Goal: Task Accomplishment & Management: Manage account settings

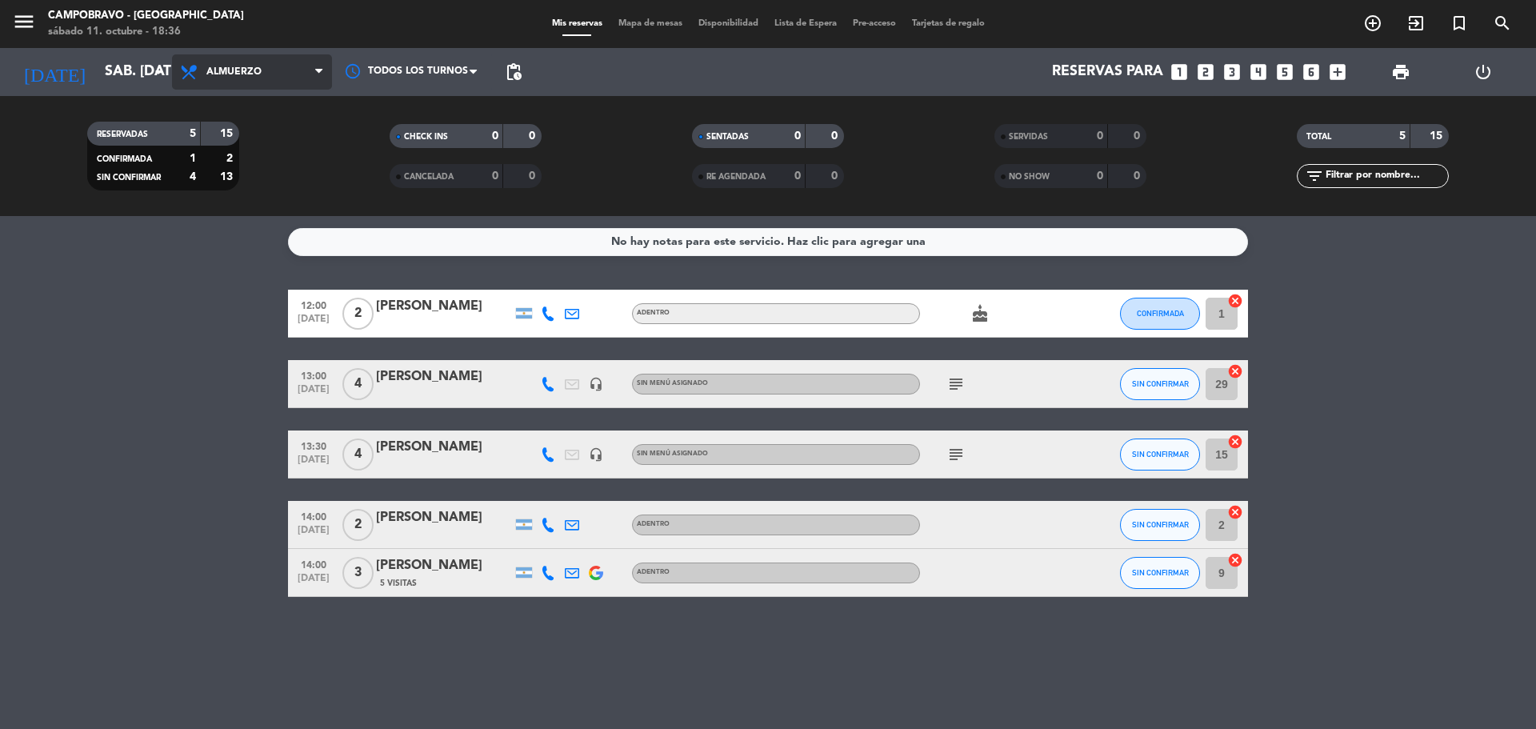
click at [270, 55] on span "Almuerzo" at bounding box center [252, 71] width 160 height 35
click at [289, 176] on div "menu Campobravo - Las Cañitas sábado 11. octubre - 18:36 Mis reservas Mapa de m…" at bounding box center [768, 108] width 1536 height 216
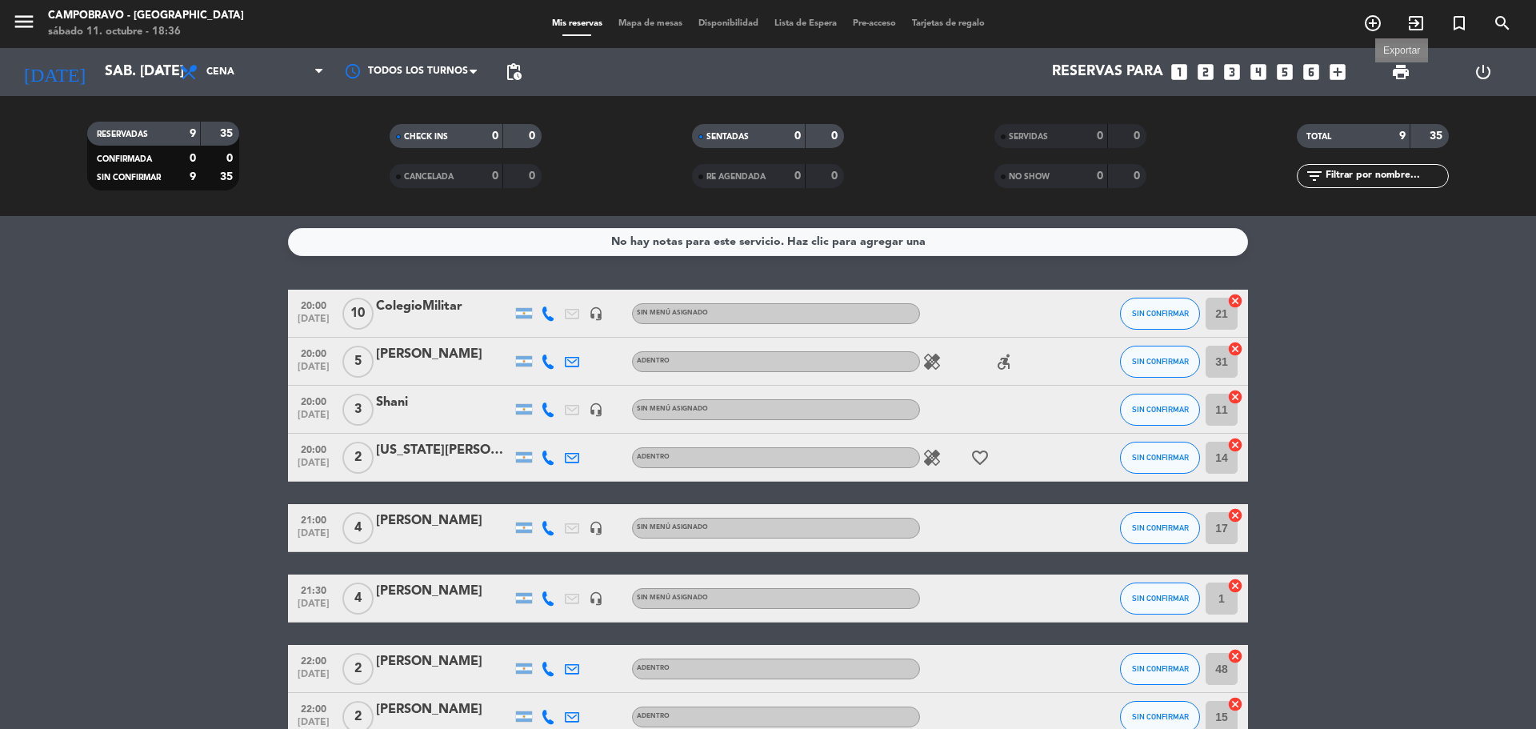
click at [1403, 78] on span "print" at bounding box center [1400, 71] width 19 height 19
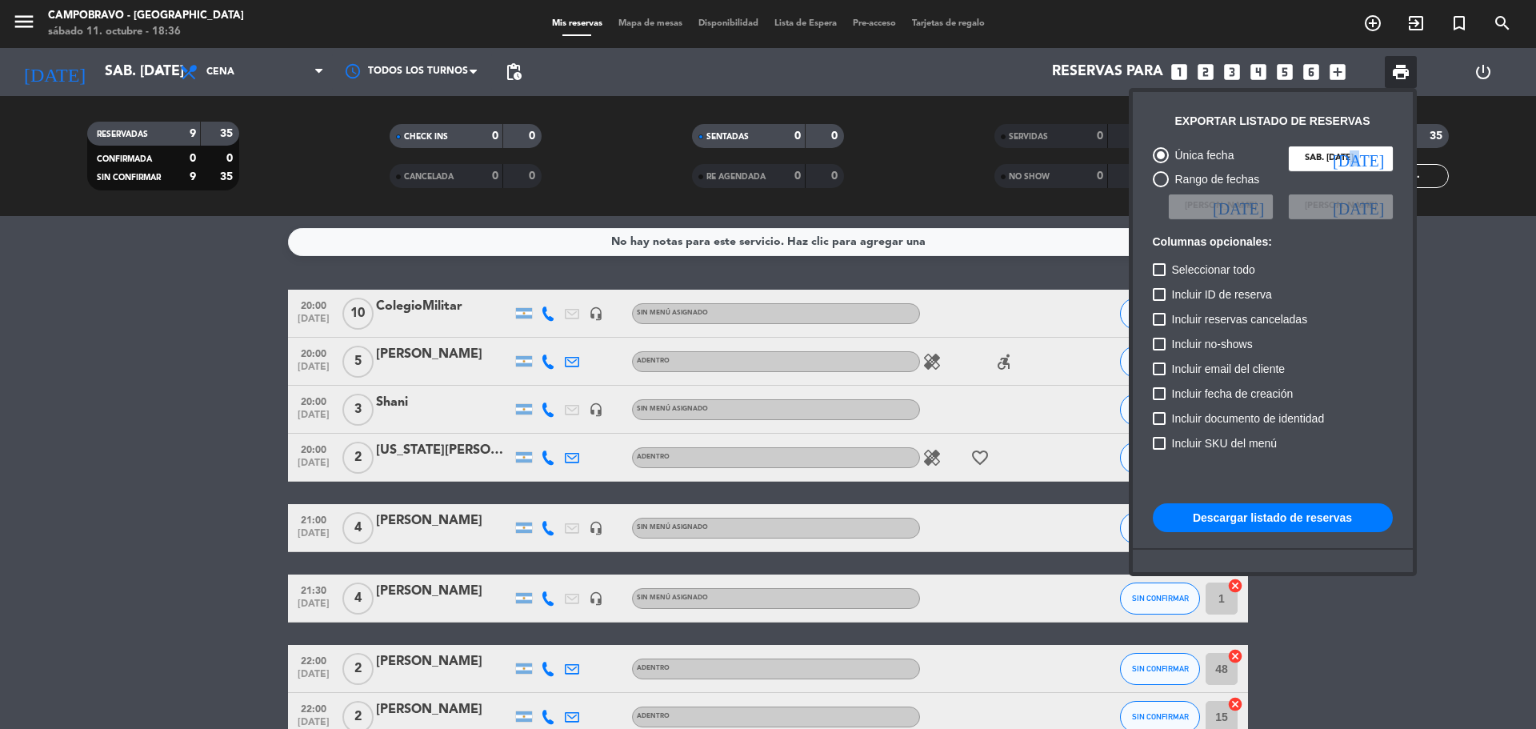
click at [1379, 156] on icon "[DATE]" at bounding box center [1358, 158] width 51 height 16
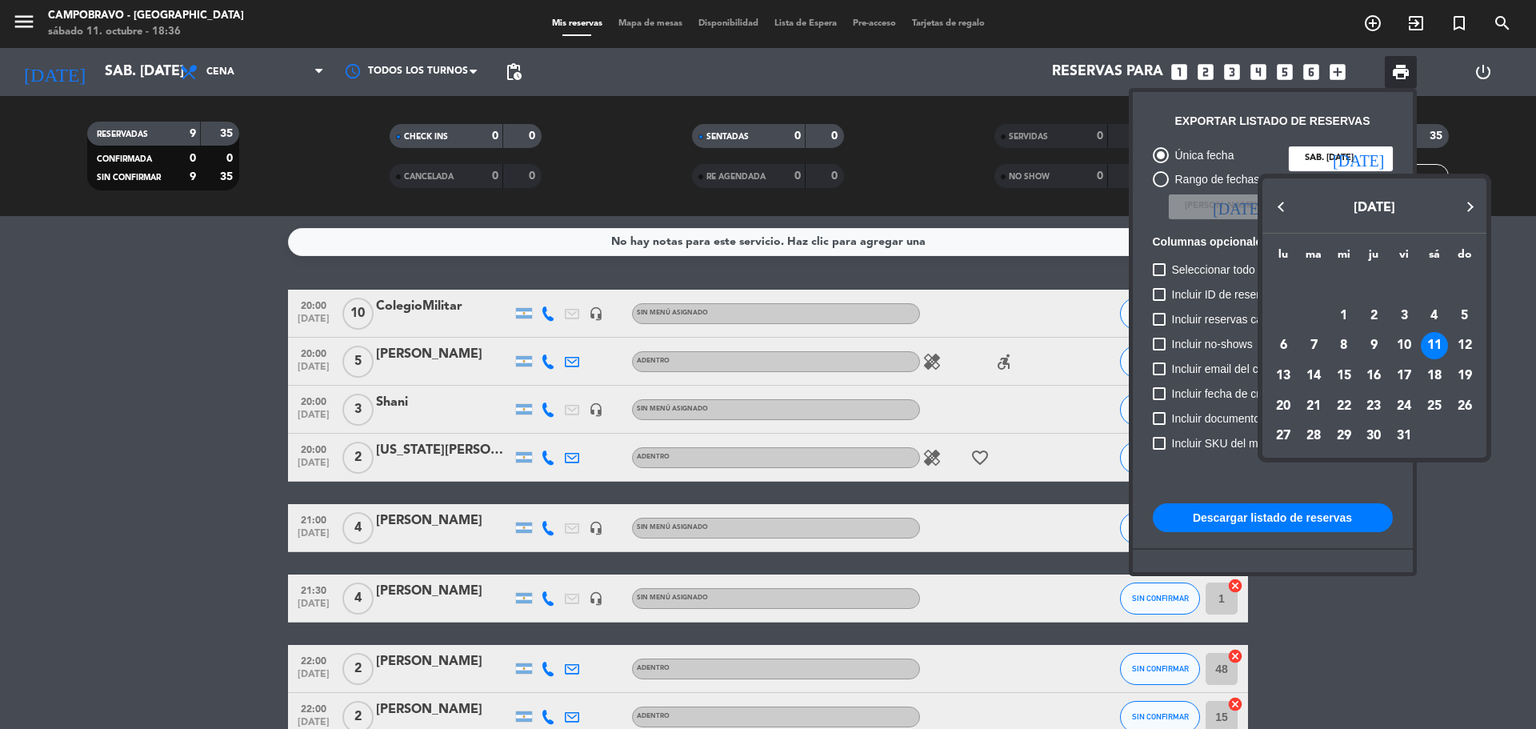
click at [1374, 162] on div at bounding box center [768, 364] width 1536 height 729
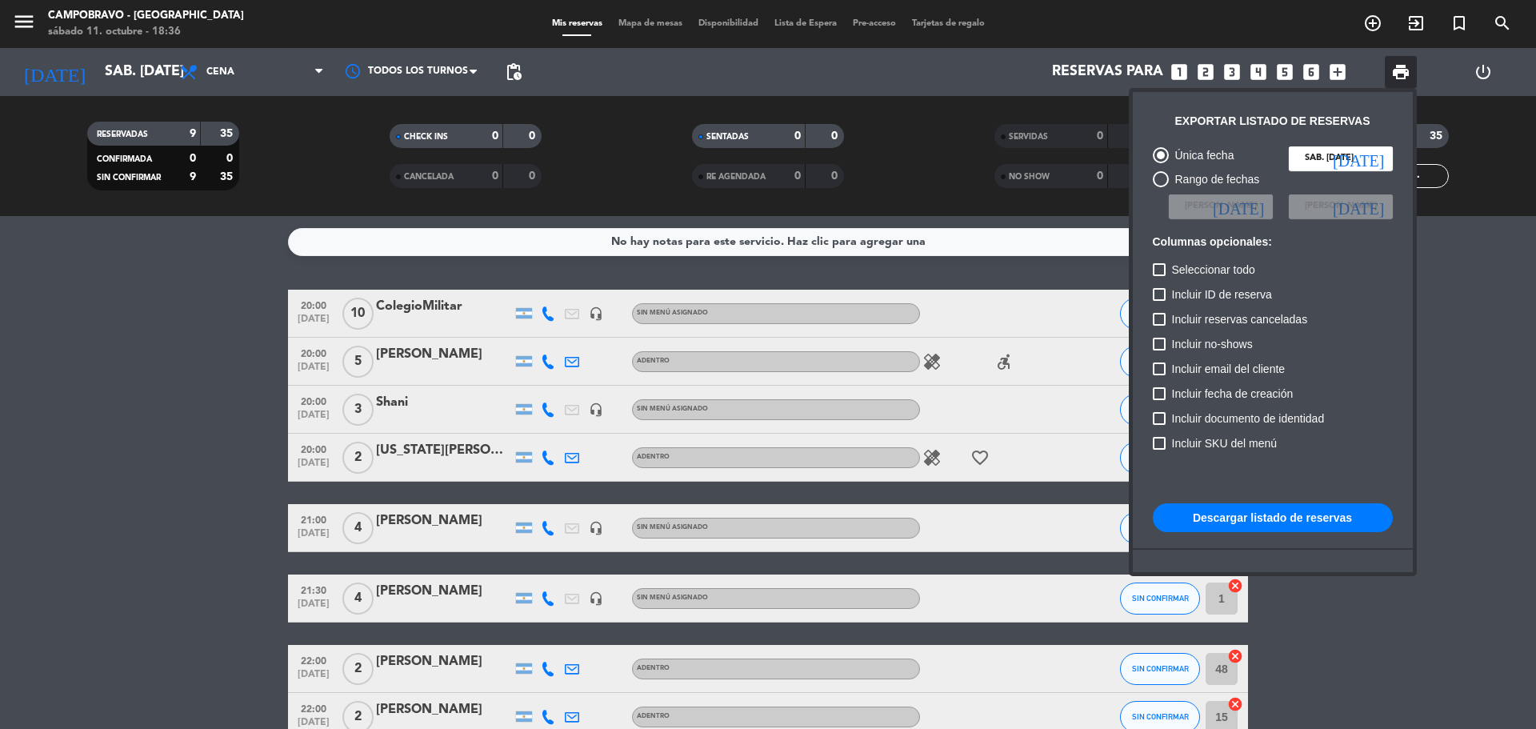
click at [1247, 525] on button "Descargar listado de reservas" at bounding box center [1273, 517] width 240 height 29
click at [1449, 329] on div at bounding box center [768, 364] width 1536 height 729
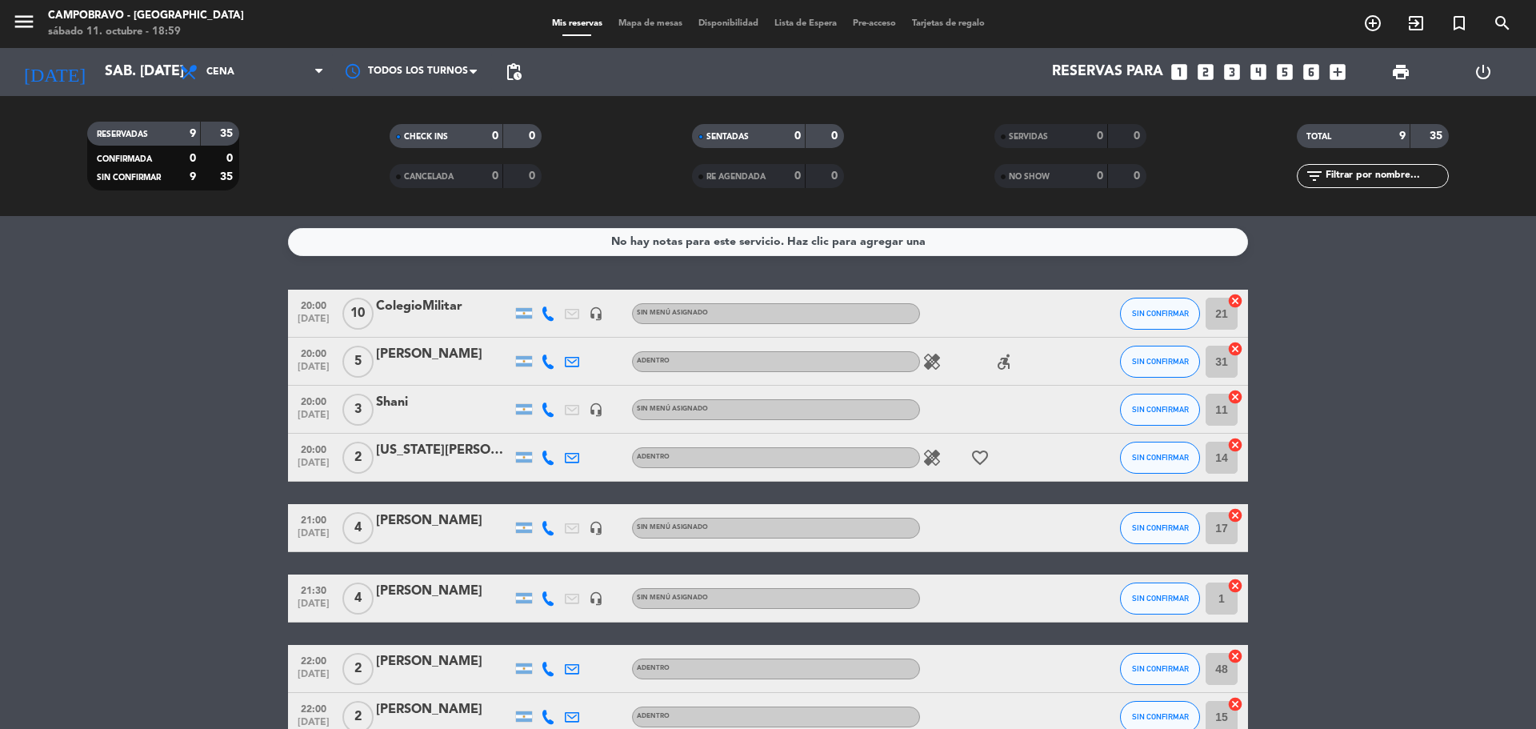
click at [1209, 78] on icon "looks_two" at bounding box center [1205, 72] width 21 height 21
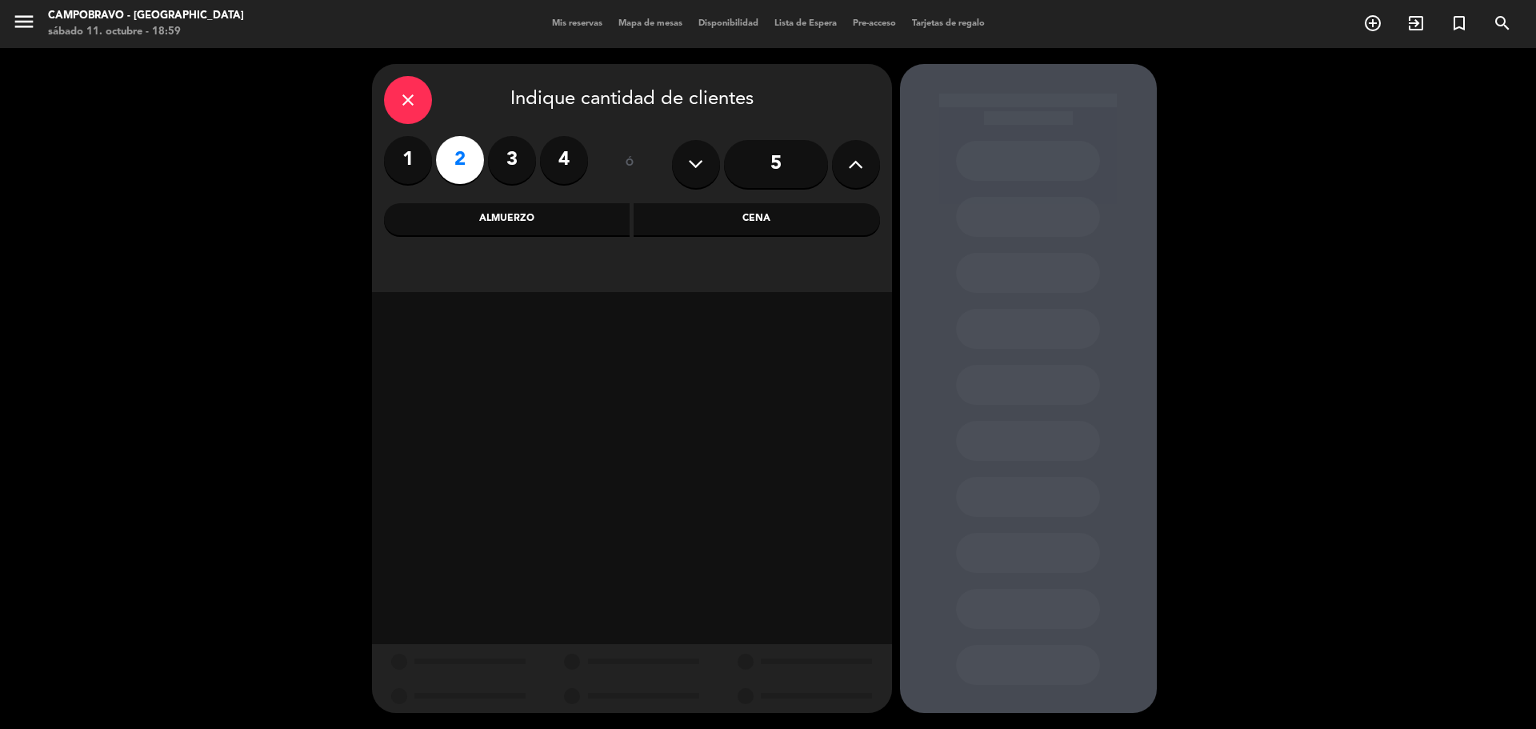
drag, startPoint x: 763, startPoint y: 222, endPoint x: 758, endPoint y: 231, distance: 11.1
click at [764, 223] on div "Cena" at bounding box center [757, 219] width 246 height 32
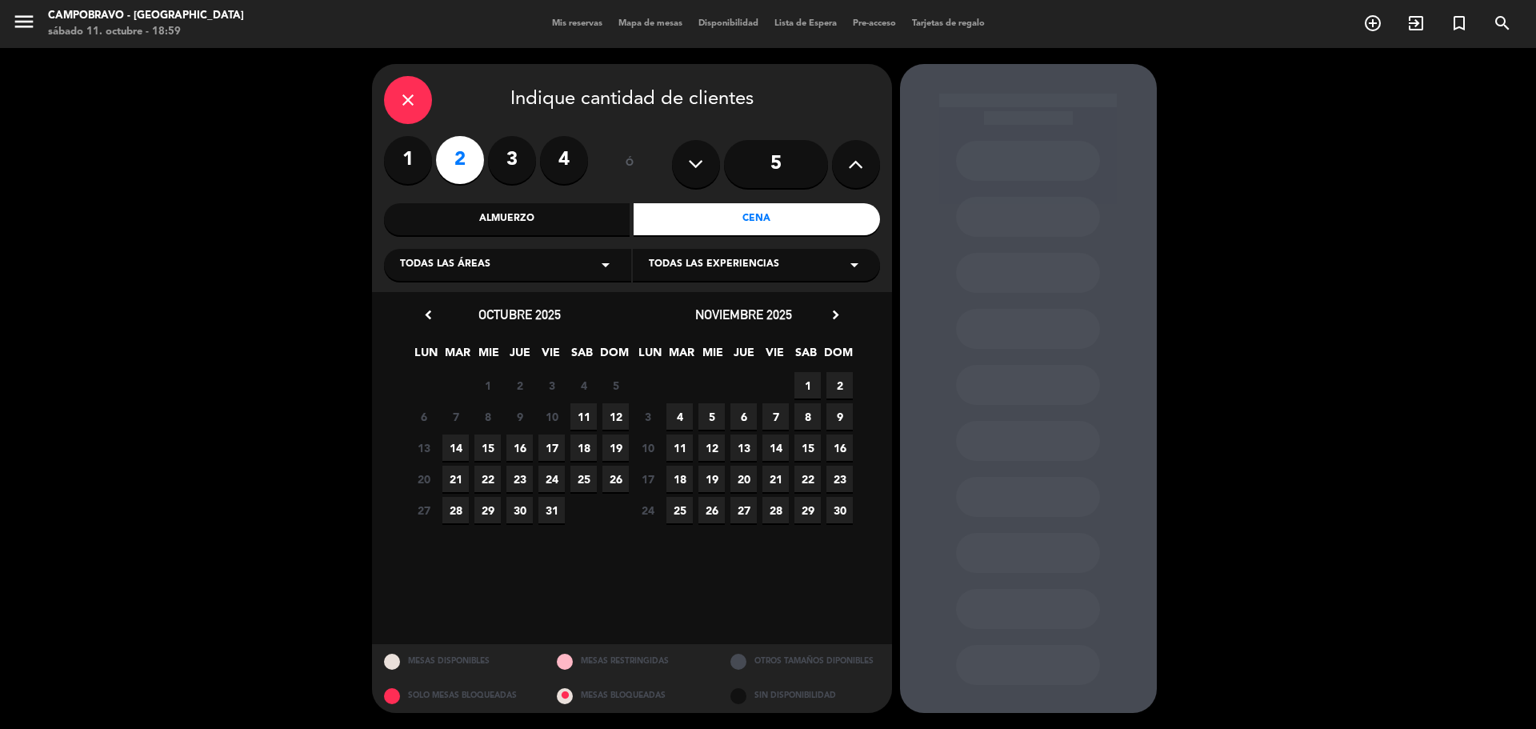
click at [582, 418] on span "11" at bounding box center [583, 416] width 26 height 26
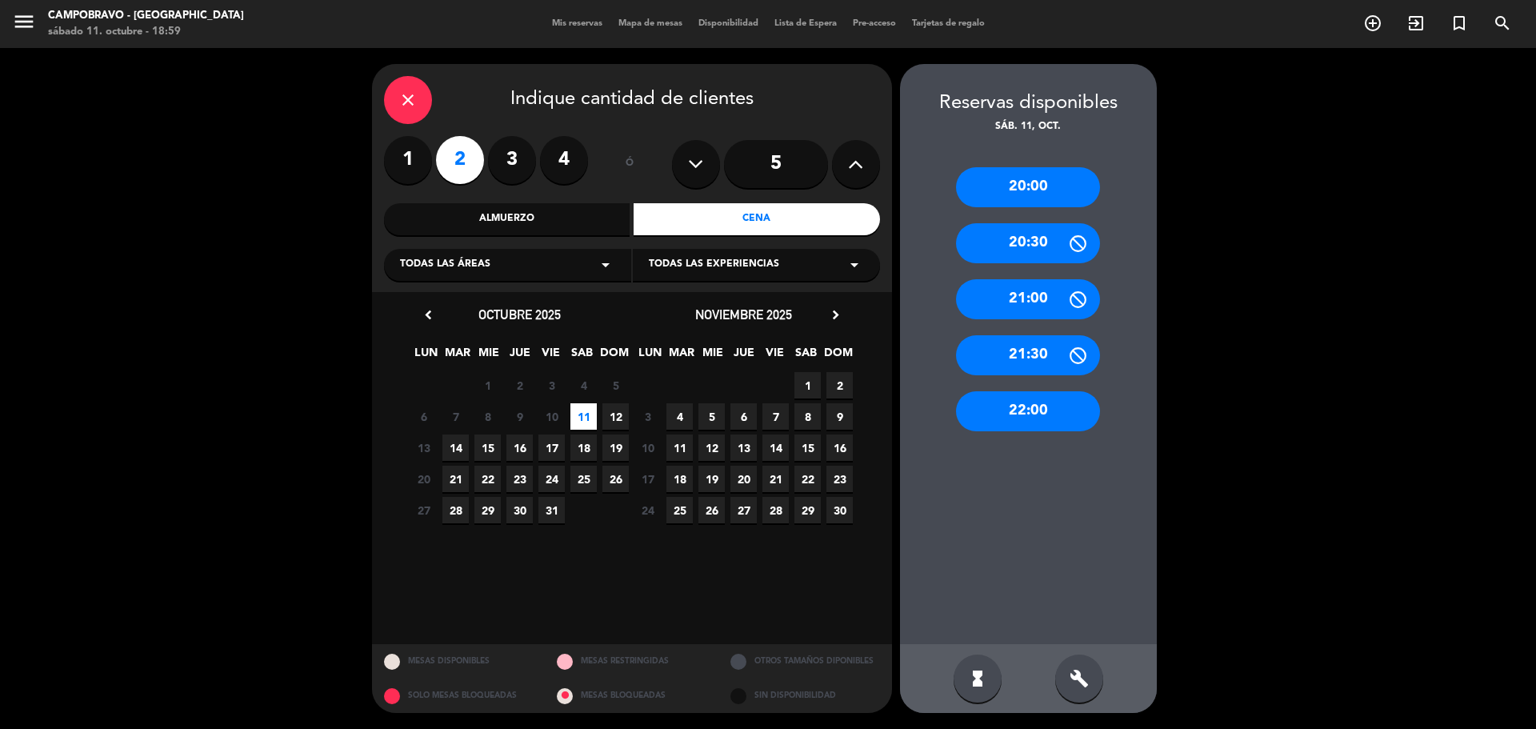
click at [1024, 403] on div "22:00" at bounding box center [1028, 411] width 144 height 40
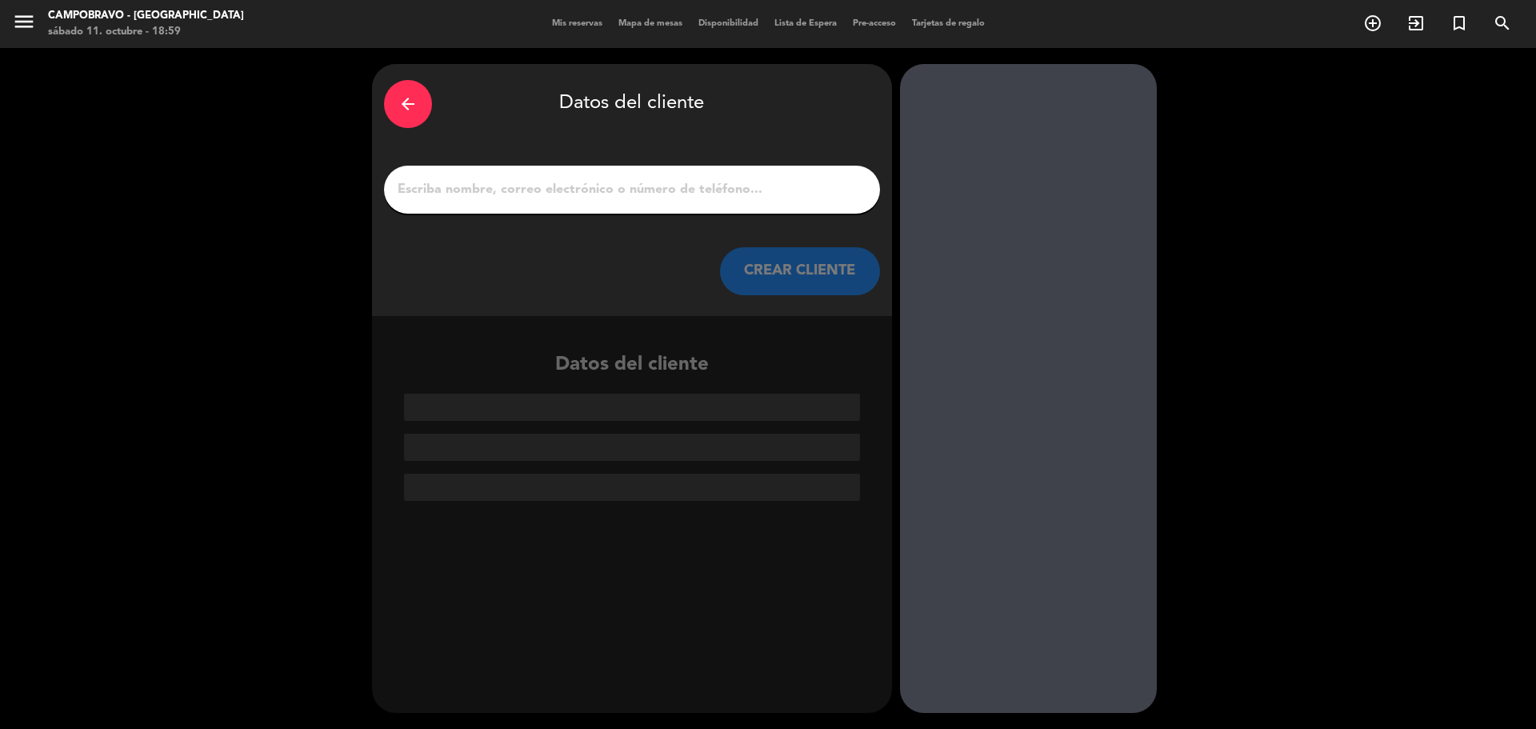
click at [742, 191] on input "1" at bounding box center [632, 189] width 472 height 22
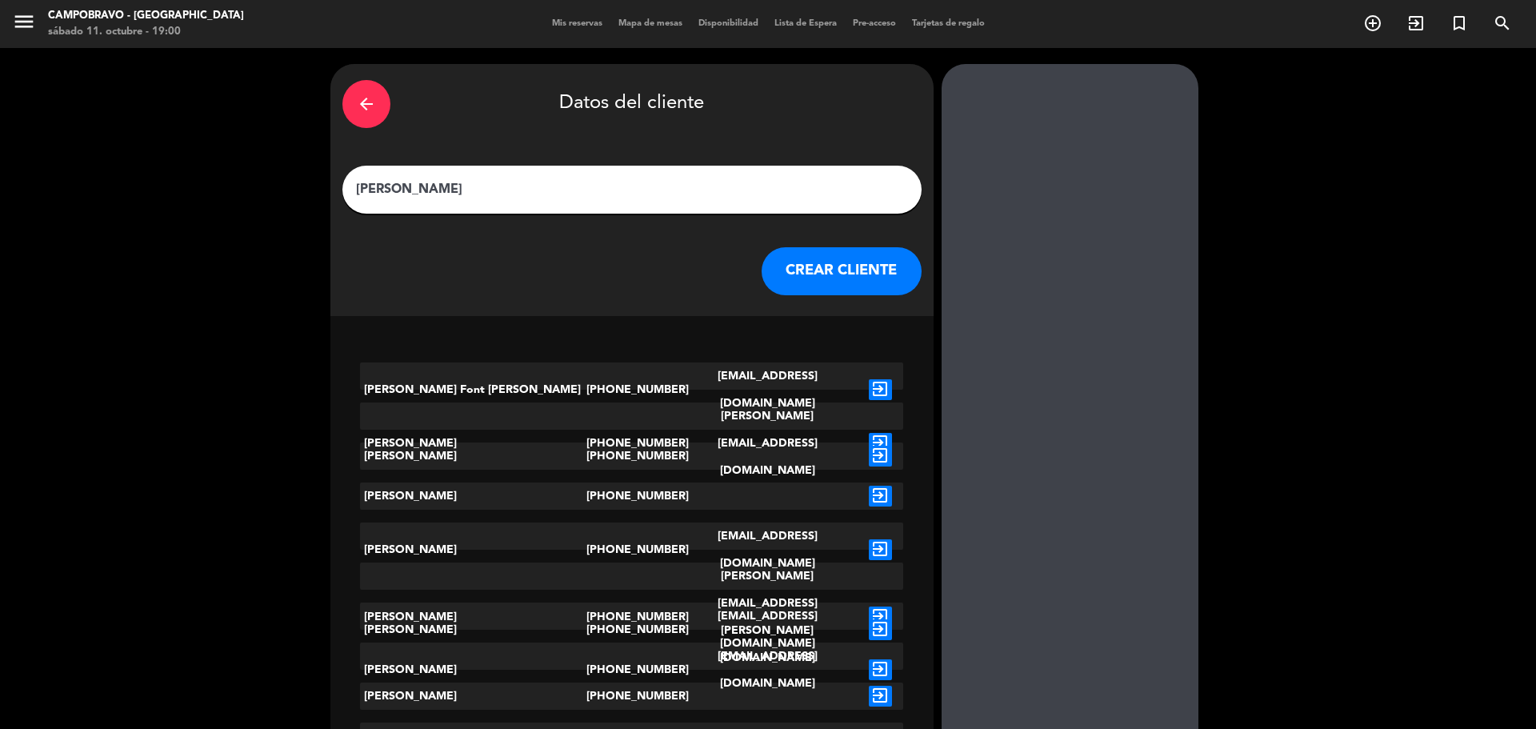
type input "[PERSON_NAME]"
click at [795, 274] on button "CREAR CLIENTE" at bounding box center [842, 271] width 160 height 48
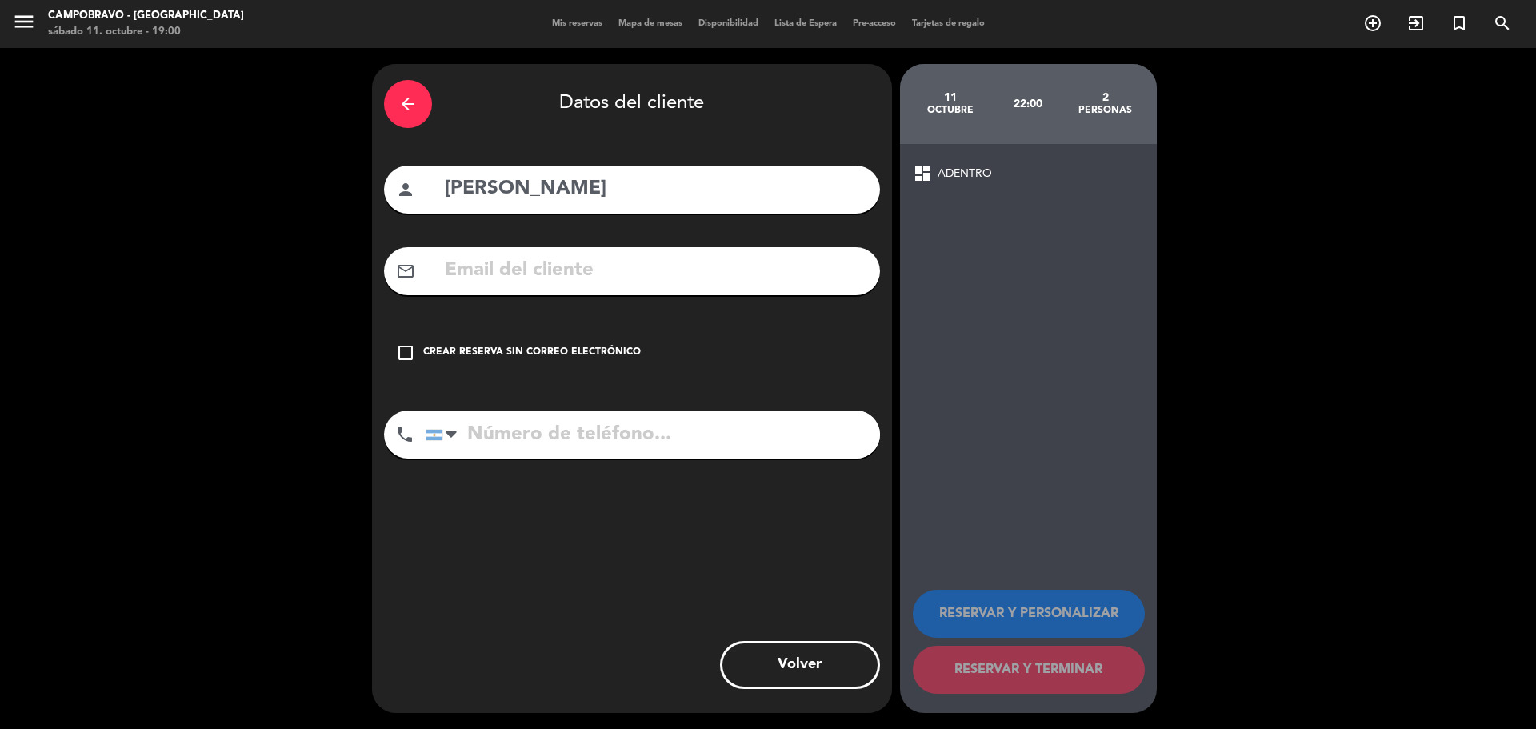
click at [624, 356] on div "Crear reserva sin correo electrónico" at bounding box center [532, 353] width 218 height 16
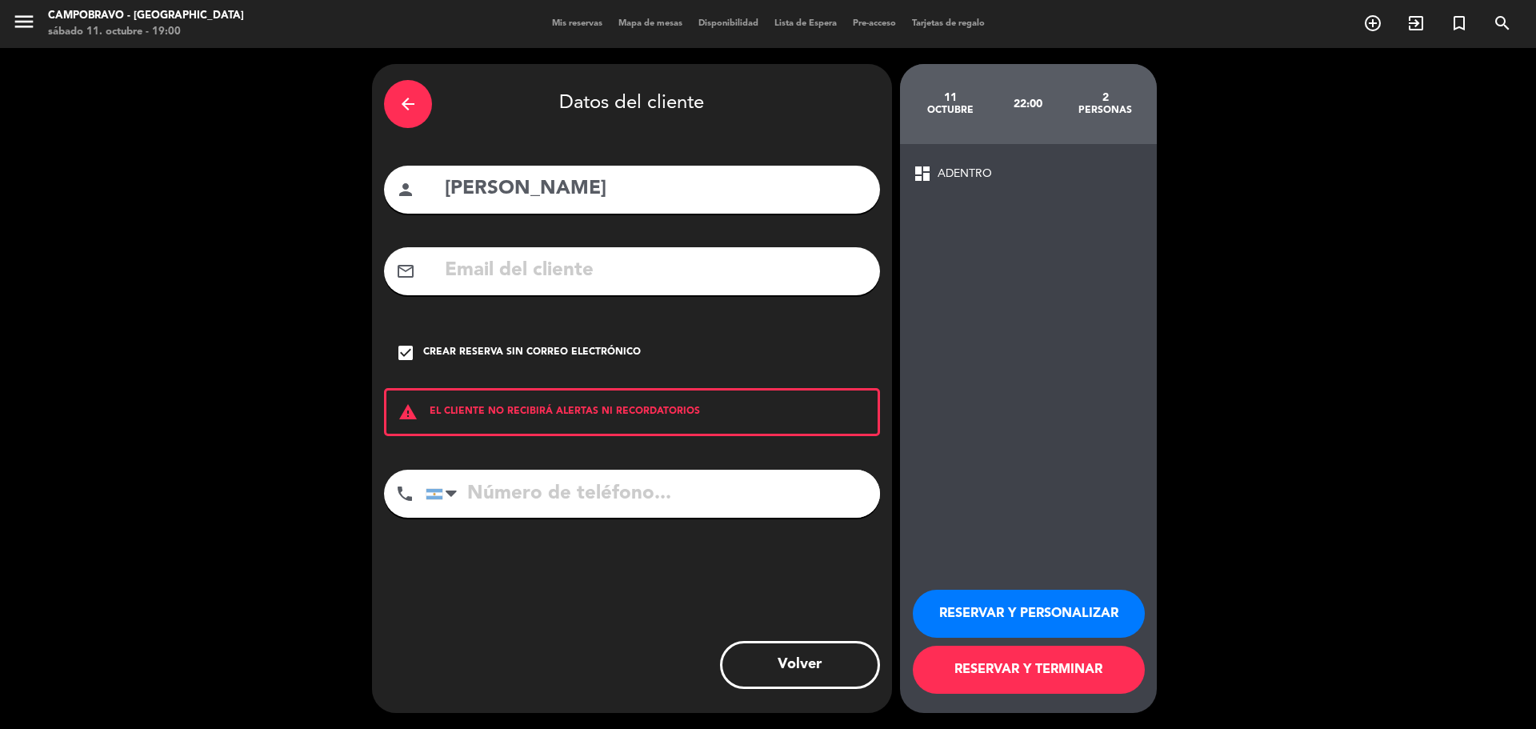
click at [691, 506] on input "tel" at bounding box center [653, 494] width 454 height 48
type input "1159959595"
click at [980, 661] on button "RESERVAR Y TERMINAR" at bounding box center [1029, 670] width 232 height 48
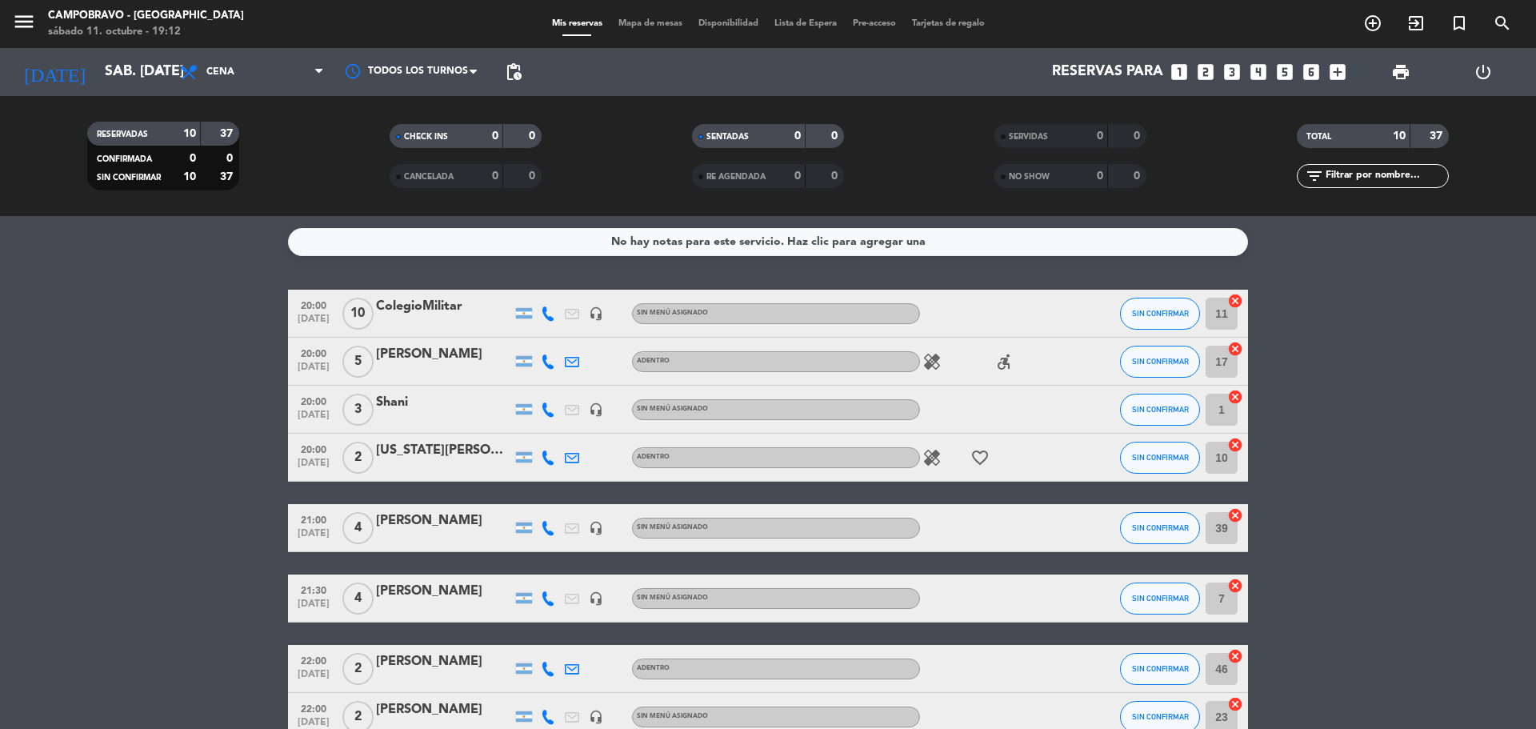
click at [420, 414] on div "Shani" at bounding box center [444, 409] width 136 height 34
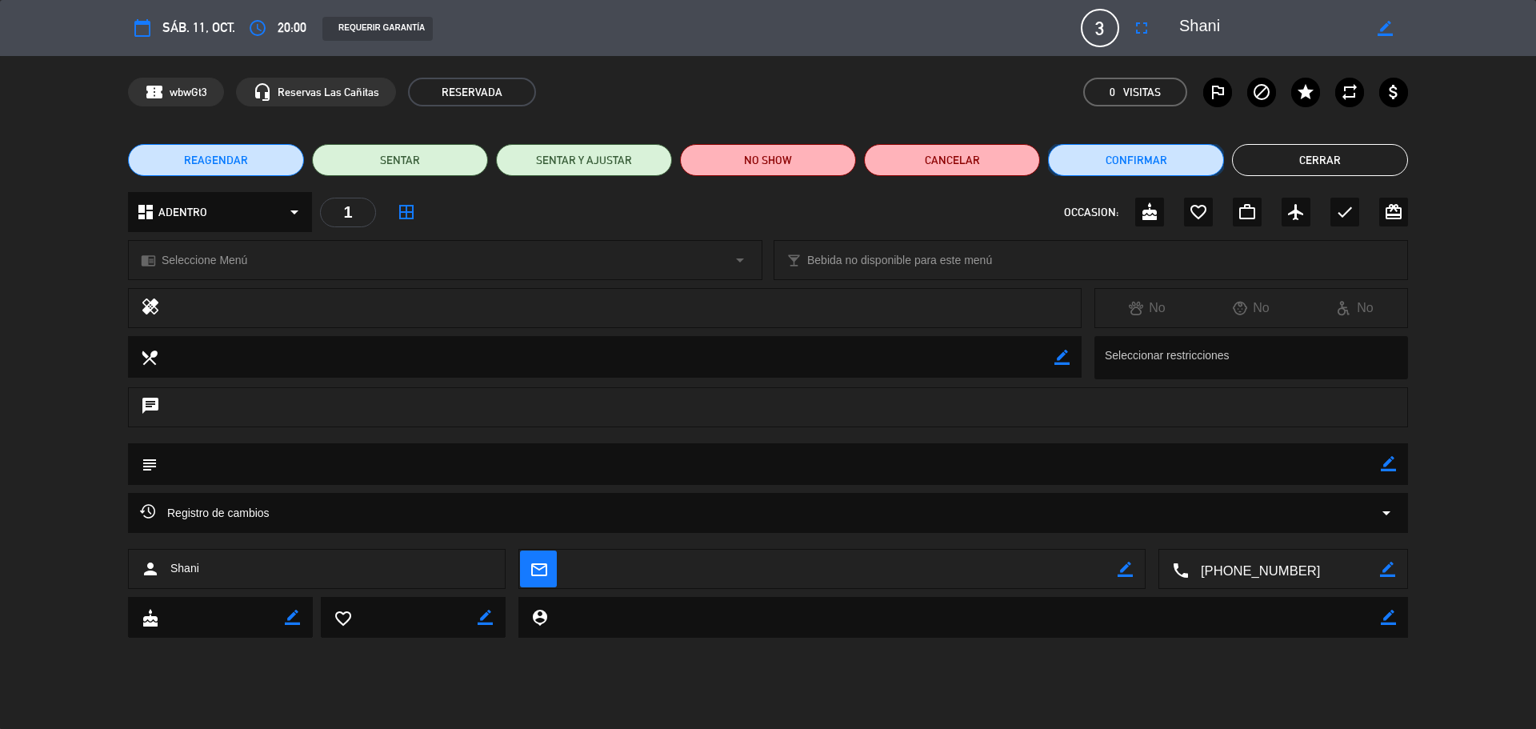
click at [1160, 162] on button "Confirmar" at bounding box center [1136, 160] width 176 height 32
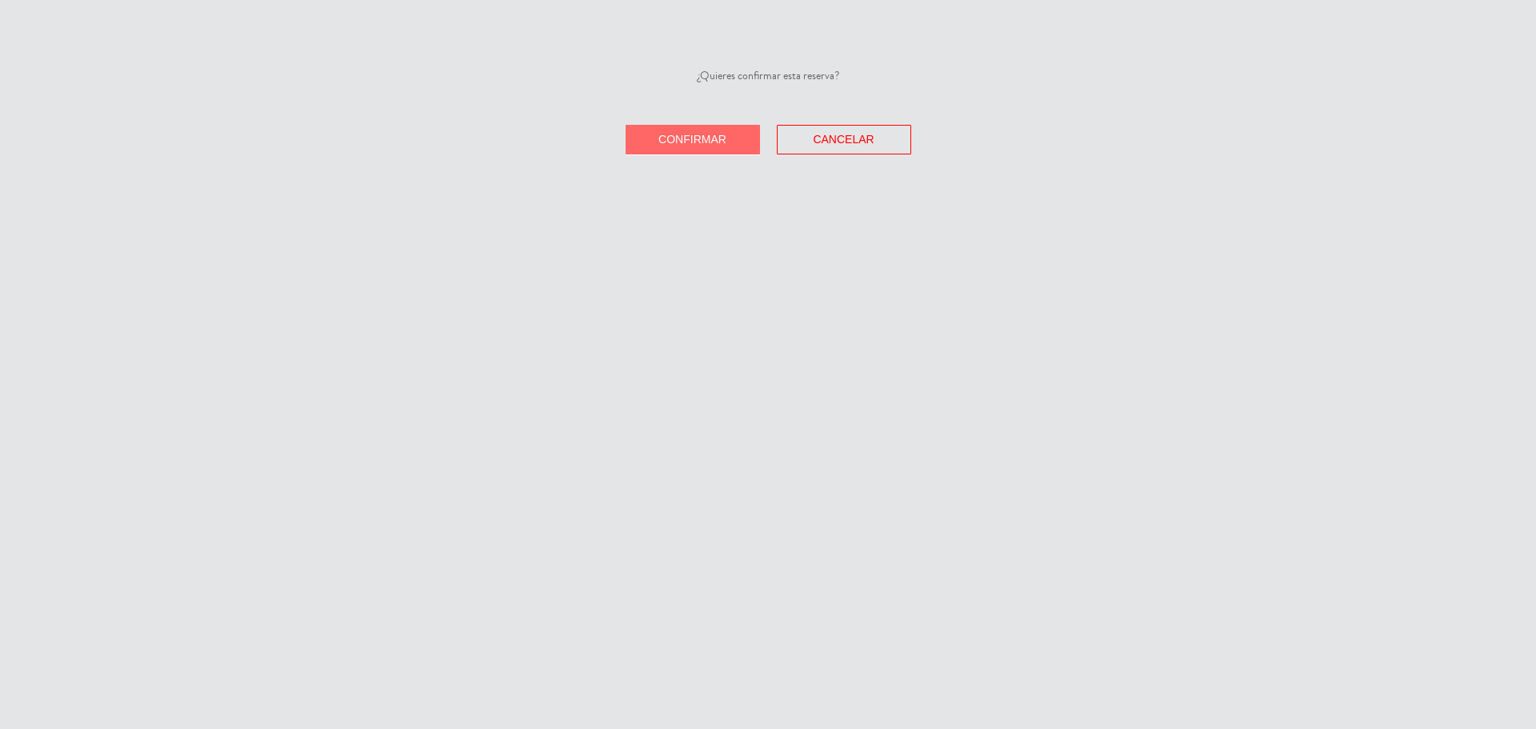
click at [725, 150] on button "Confirmar" at bounding box center [693, 140] width 134 height 30
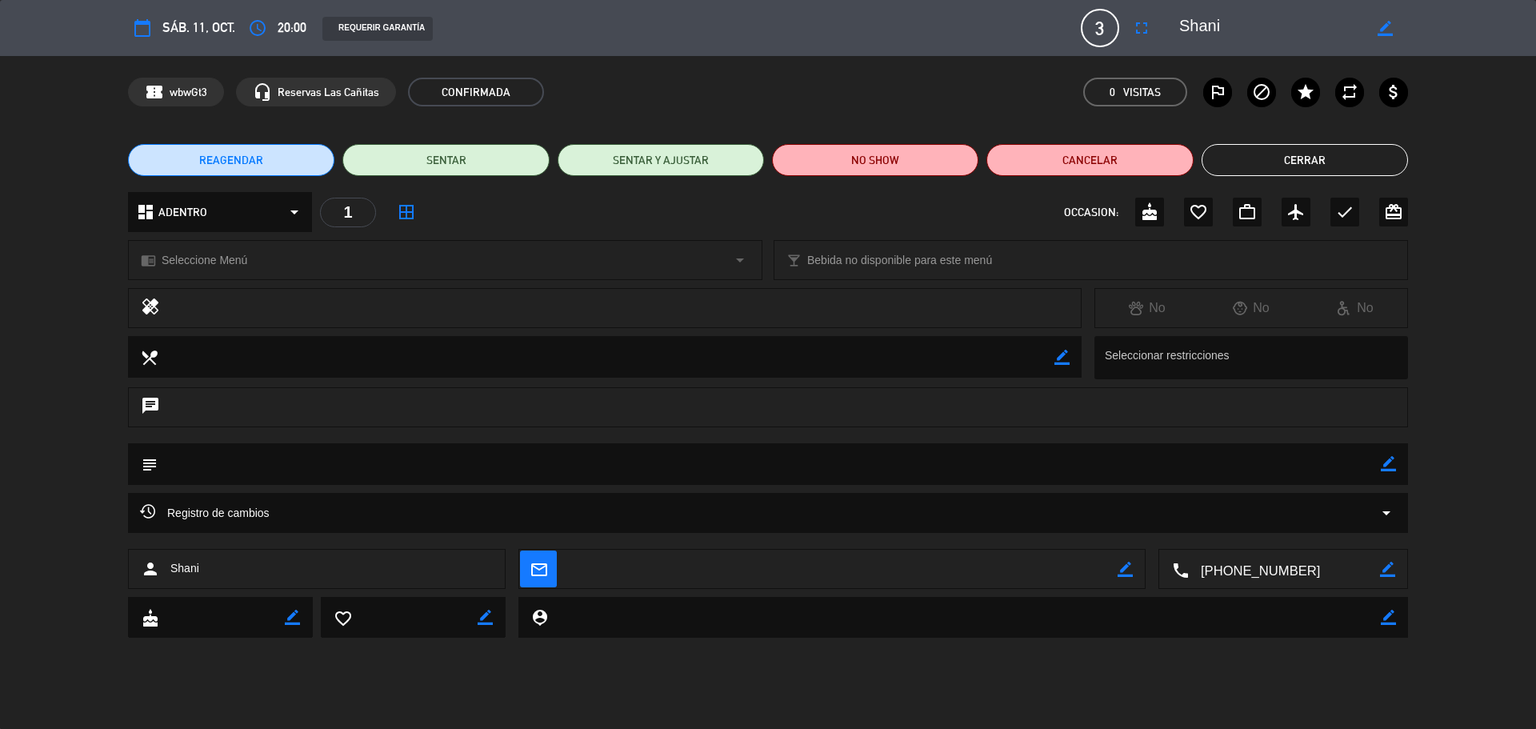
click at [1381, 168] on button "Cerrar" at bounding box center [1305, 160] width 206 height 32
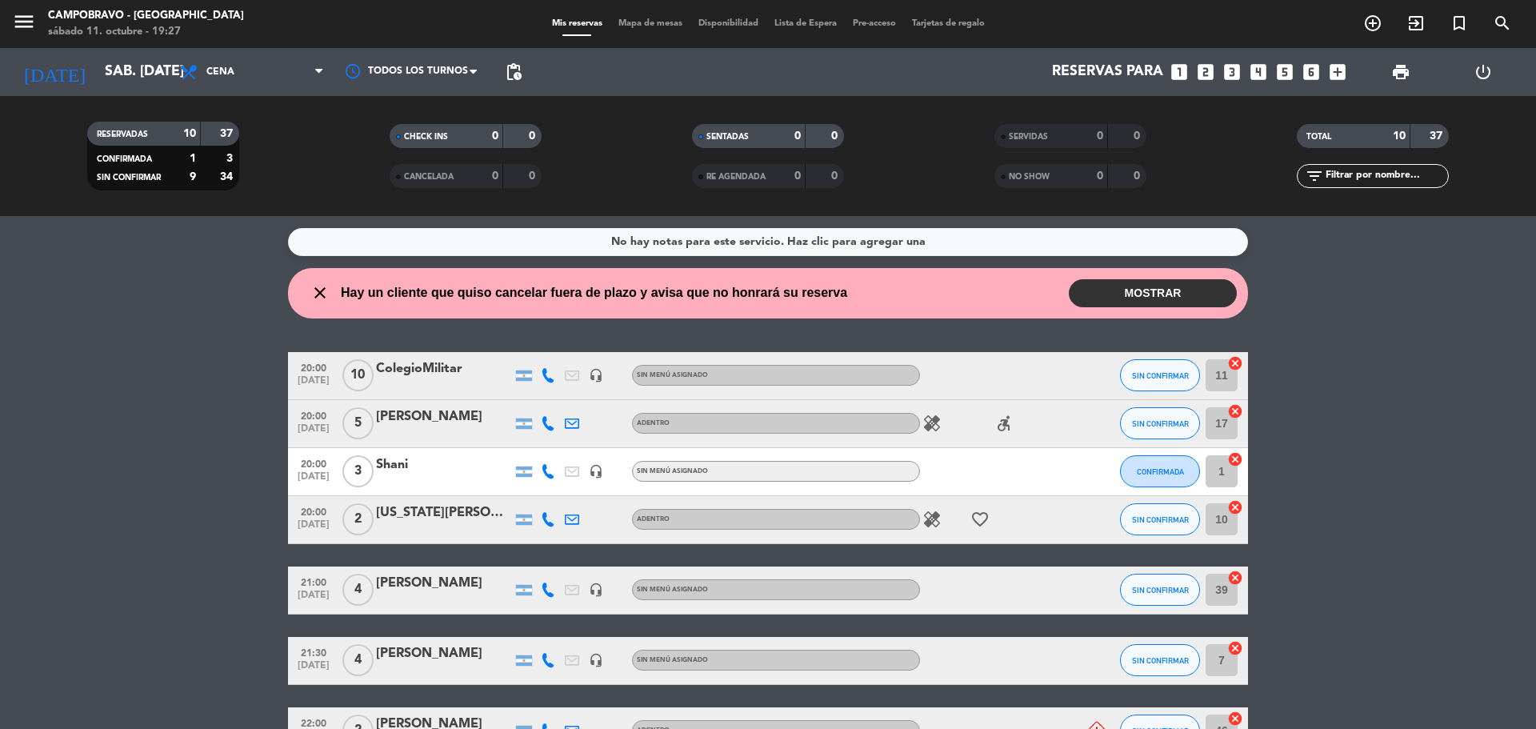
click at [1126, 304] on button "MOSTRAR" at bounding box center [1153, 293] width 168 height 28
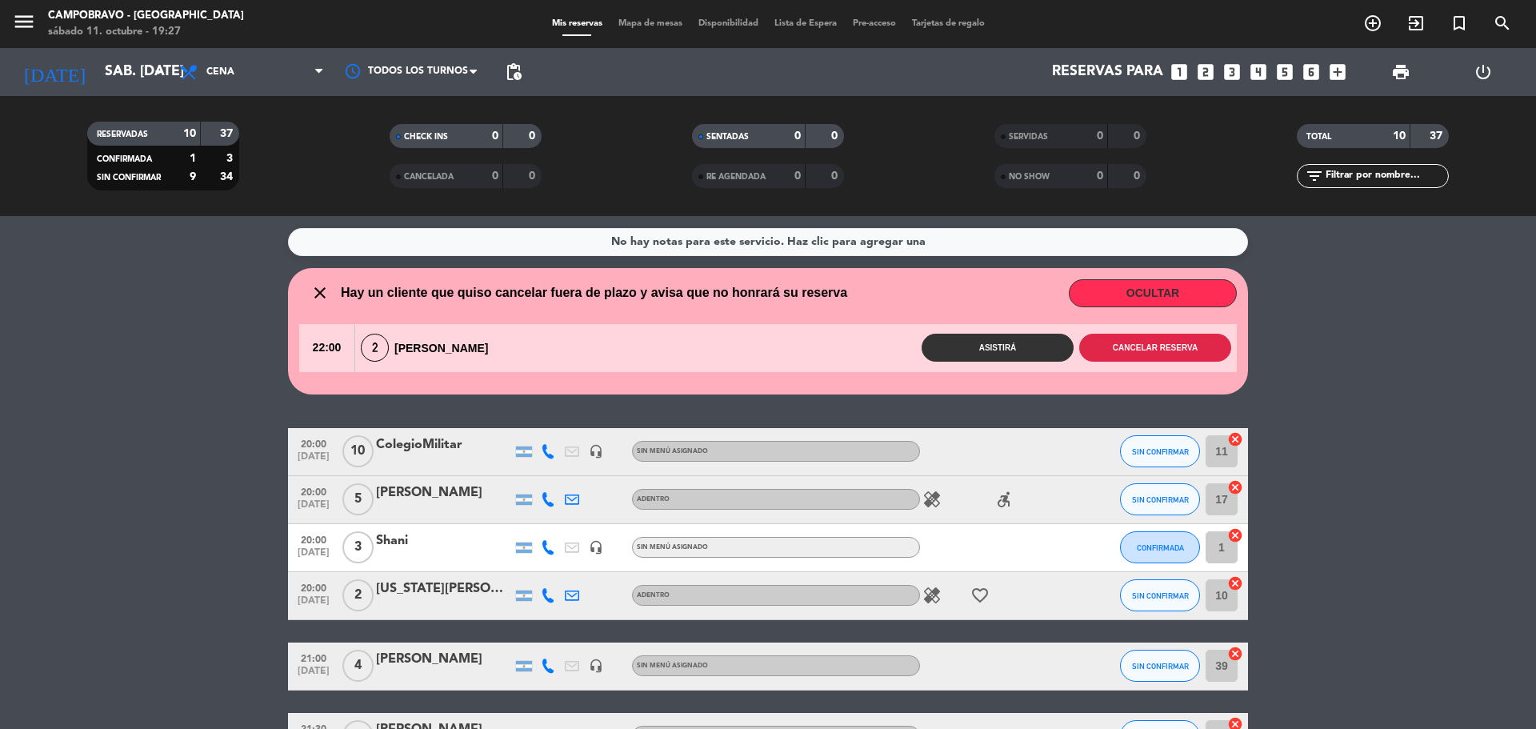
click at [1136, 345] on button "Cancelar reserva" at bounding box center [1155, 348] width 152 height 28
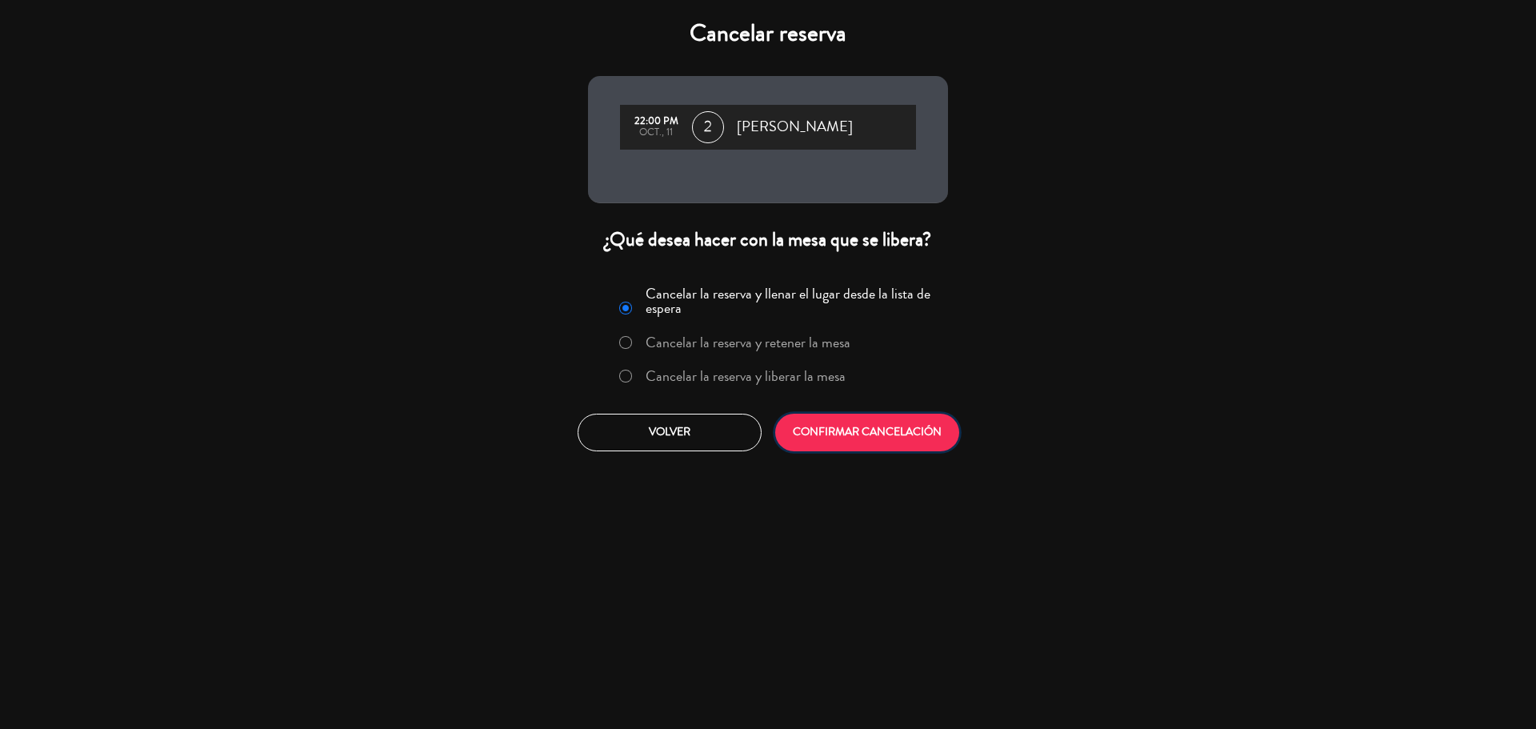
click at [947, 424] on button "CONFIRMAR CANCELACIÓN" at bounding box center [867, 433] width 184 height 38
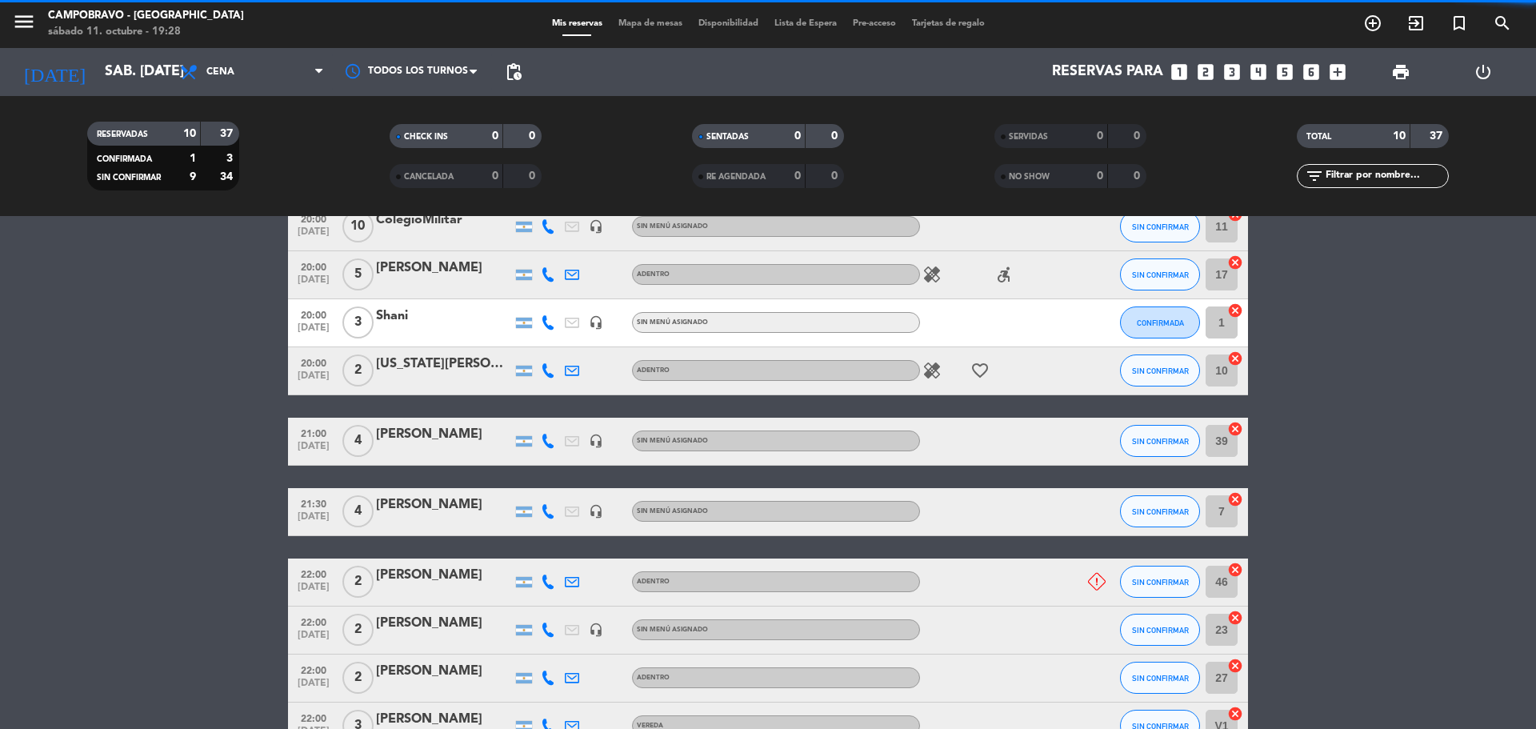
scroll to position [102, 0]
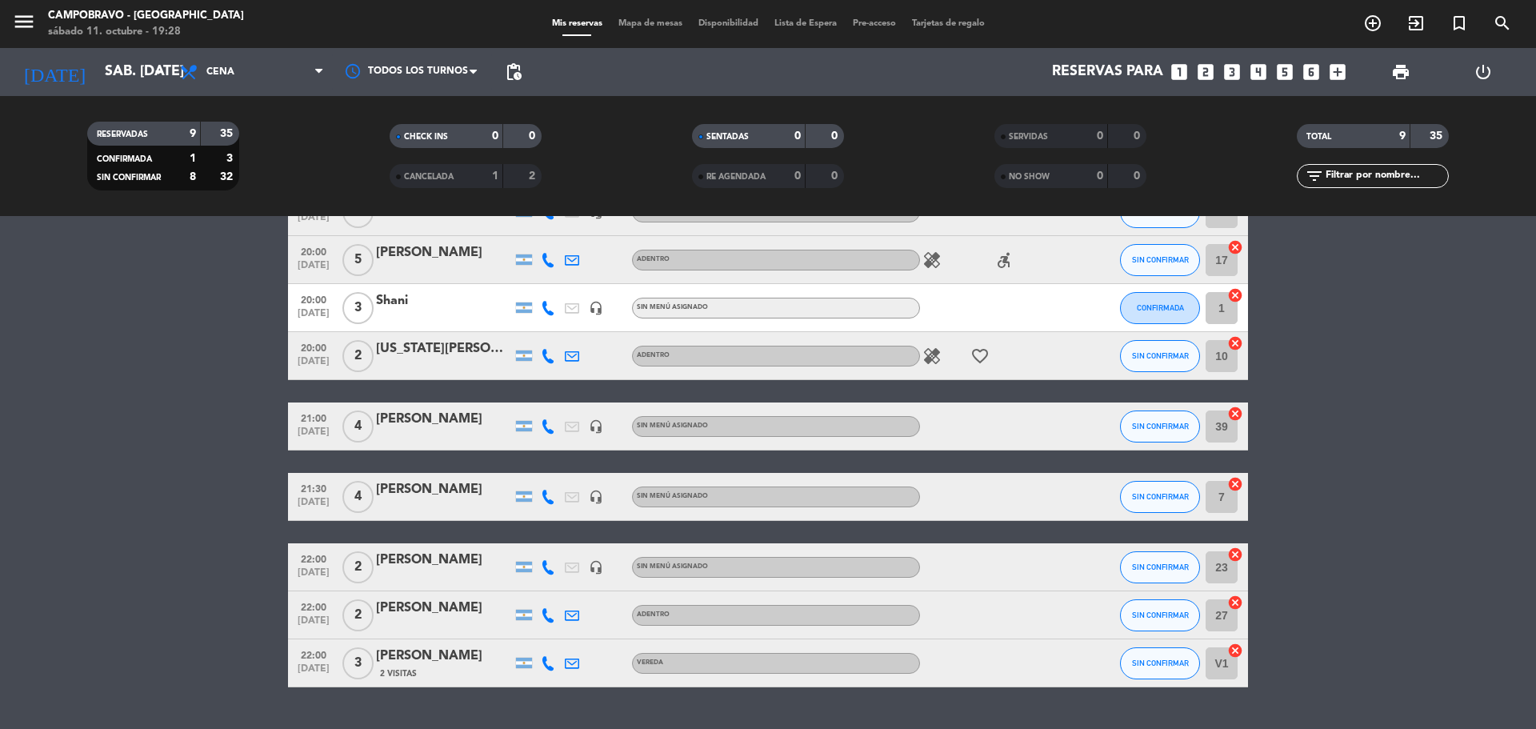
click at [442, 651] on div "[PERSON_NAME]" at bounding box center [444, 656] width 136 height 21
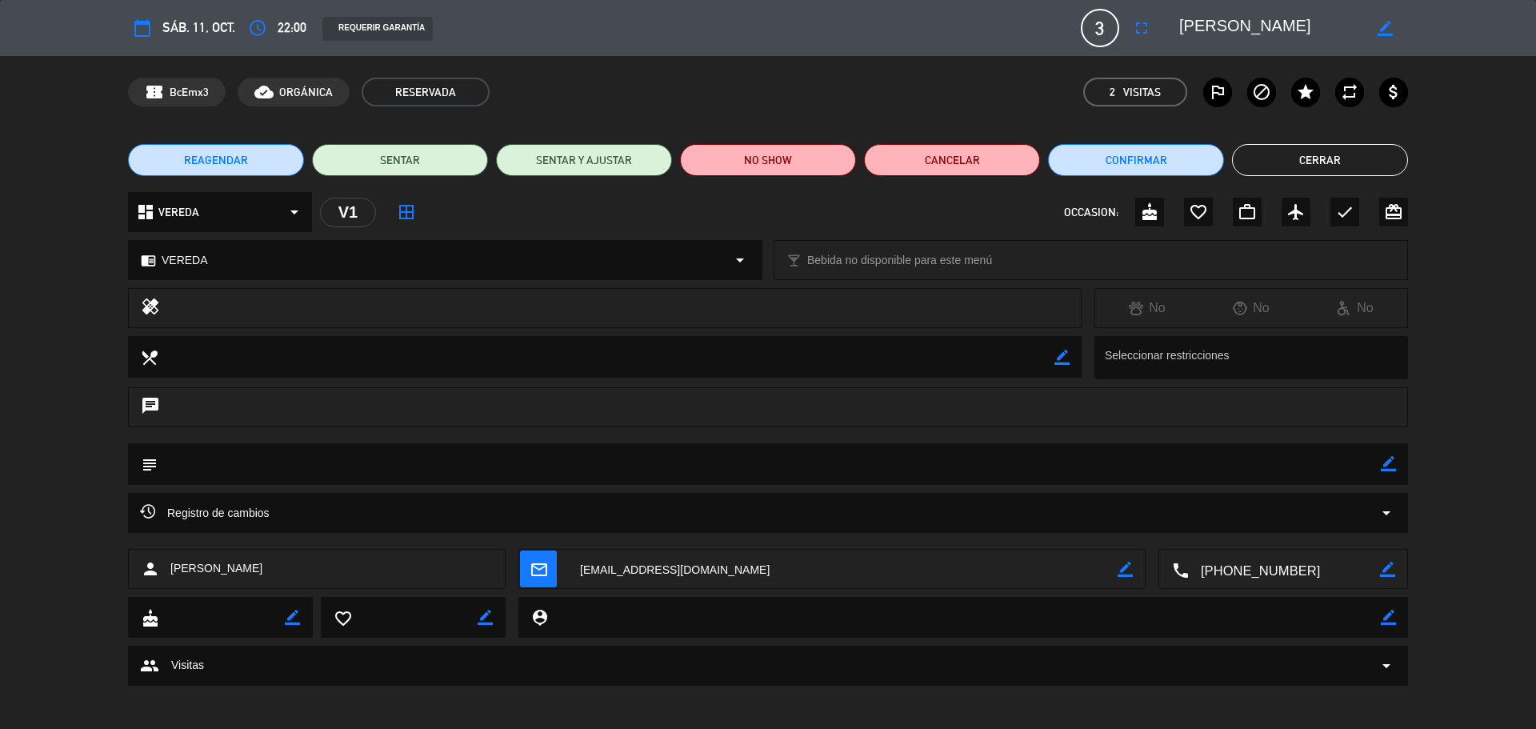
click at [1013, 177] on div "REAGENDAR SENTAR SENTAR Y AJUSTAR NO SHOW Cancelar Confirmar Cerrar" at bounding box center [768, 160] width 1536 height 64
click at [1003, 169] on button "Cancelar" at bounding box center [952, 160] width 176 height 32
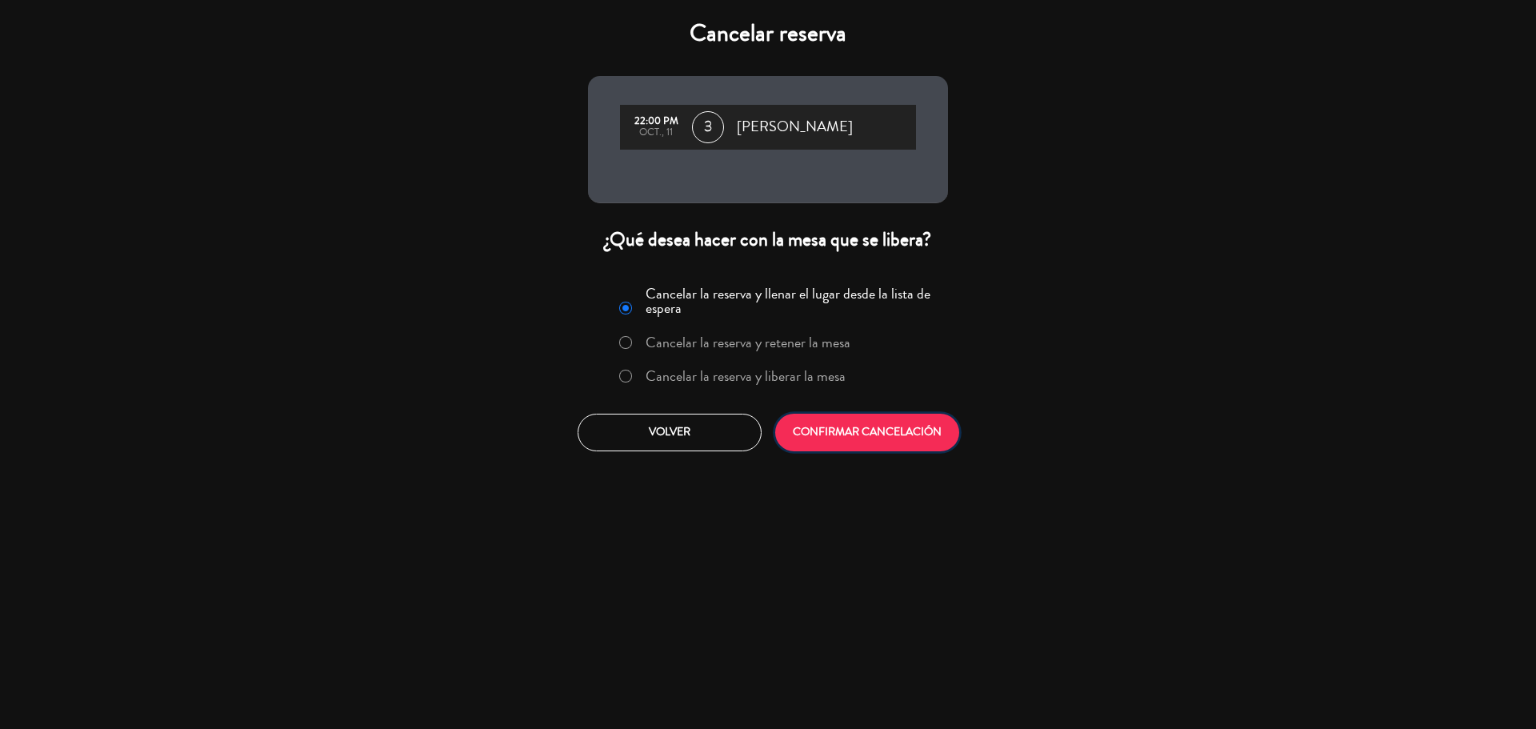
click at [915, 421] on button "CONFIRMAR CANCELACIÓN" at bounding box center [867, 433] width 184 height 38
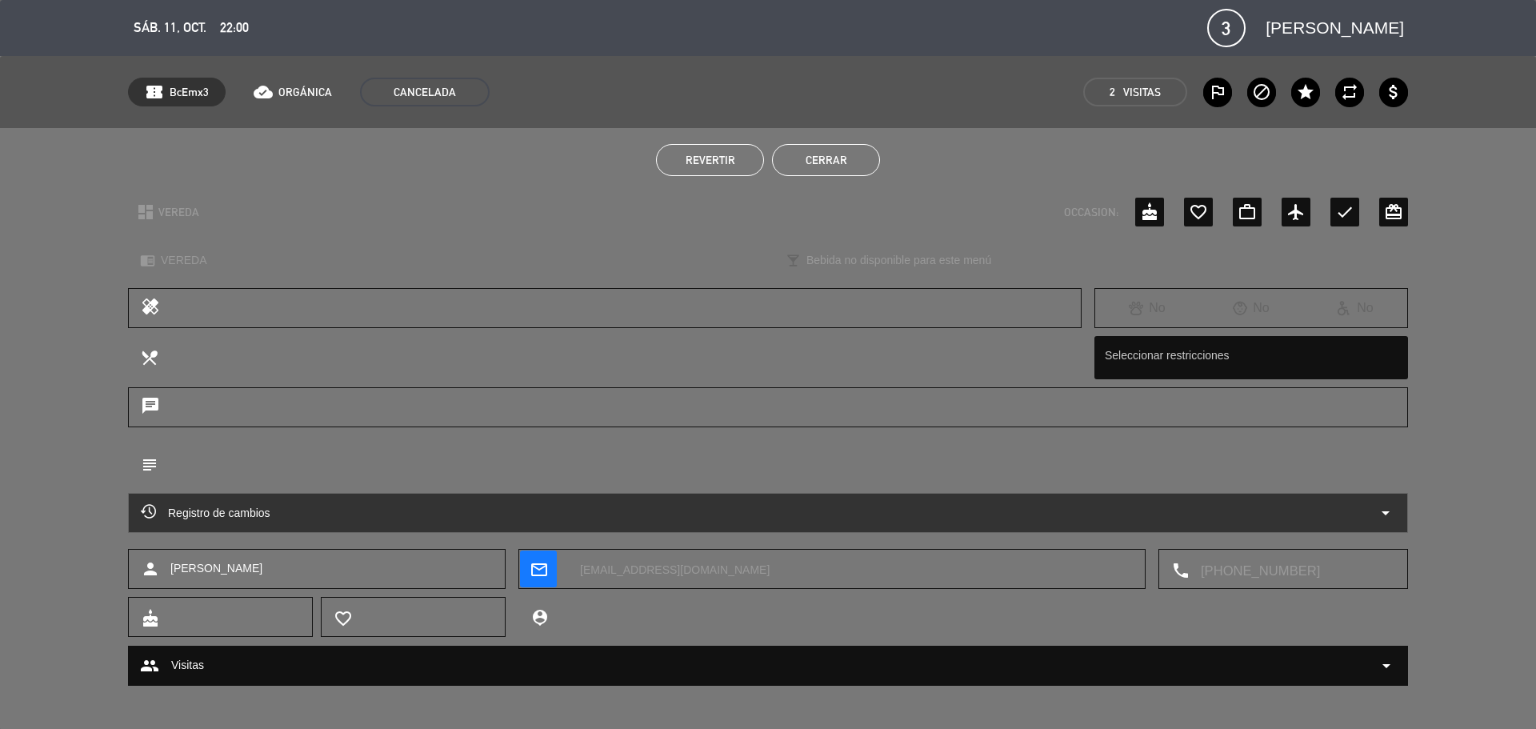
click at [844, 161] on button "Cerrar" at bounding box center [826, 160] width 108 height 32
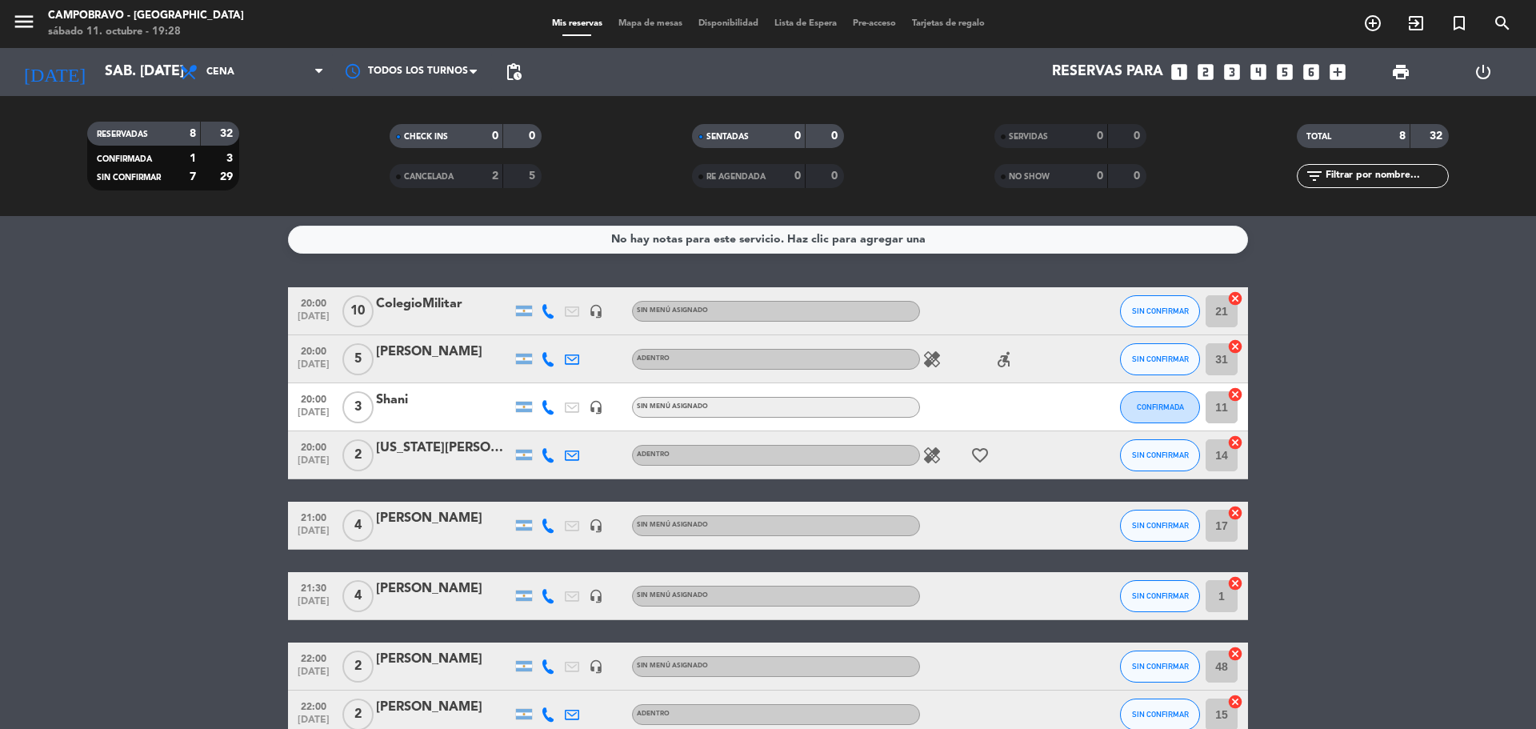
scroll to position [0, 0]
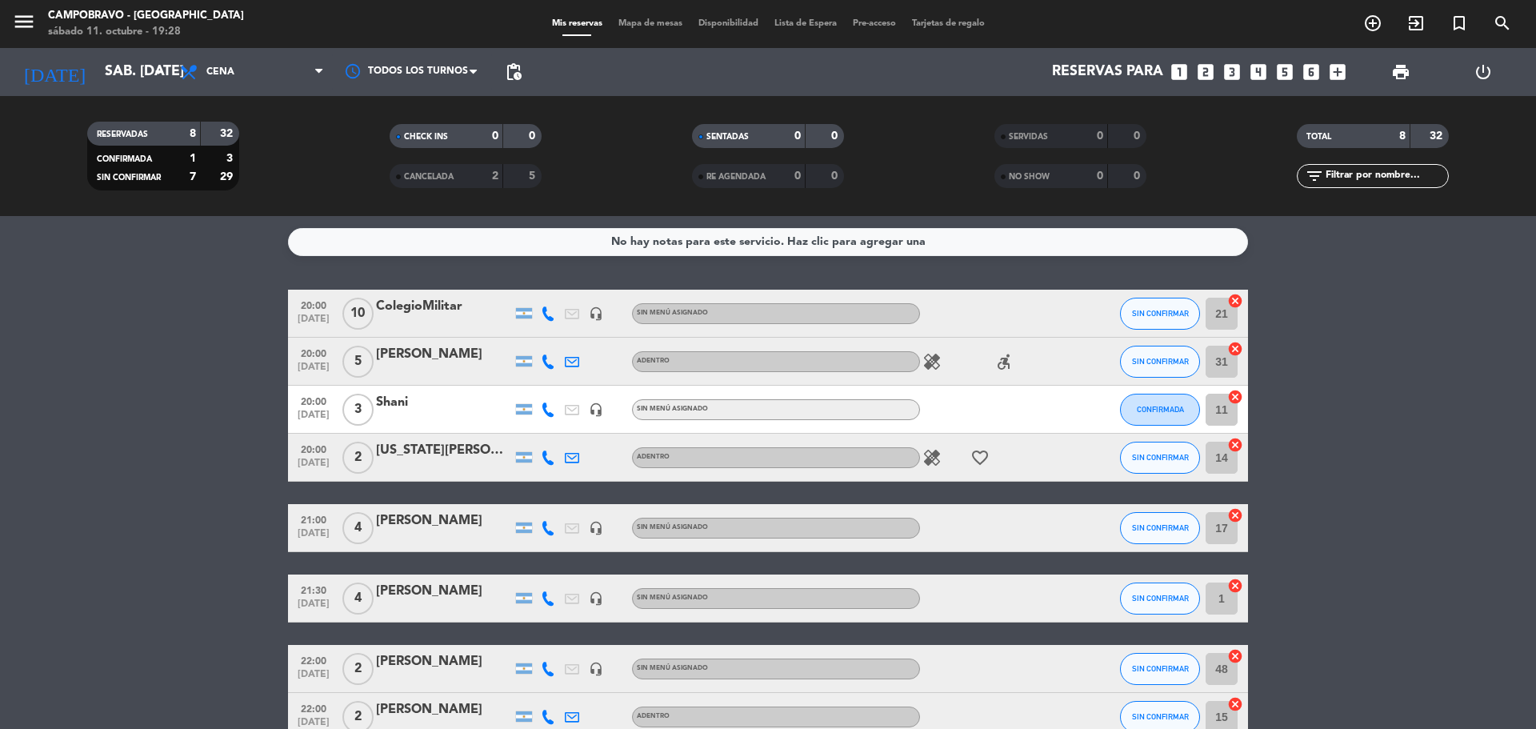
click at [552, 310] on icon at bounding box center [548, 313] width 14 height 14
drag, startPoint x: 155, startPoint y: 346, endPoint x: 219, endPoint y: 276, distance: 95.2
click at [154, 346] on bookings-row "20:00 [DATE] ColegioMilitar [PHONE_NUMBER] Copiar content_paste | headset_mic S…" at bounding box center [768, 515] width 1536 height 451
